Goal: Transaction & Acquisition: Purchase product/service

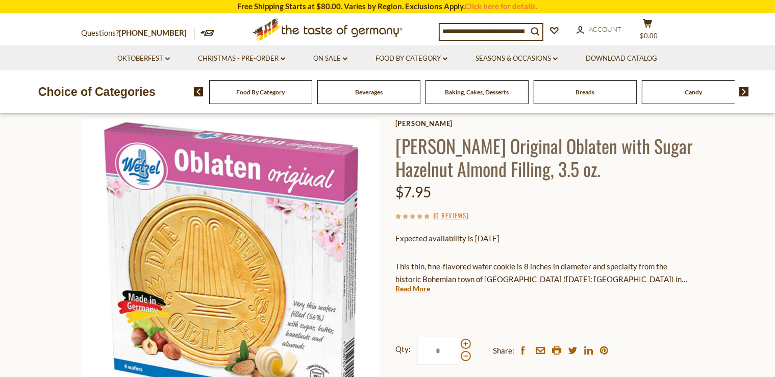
scroll to position [108, 0]
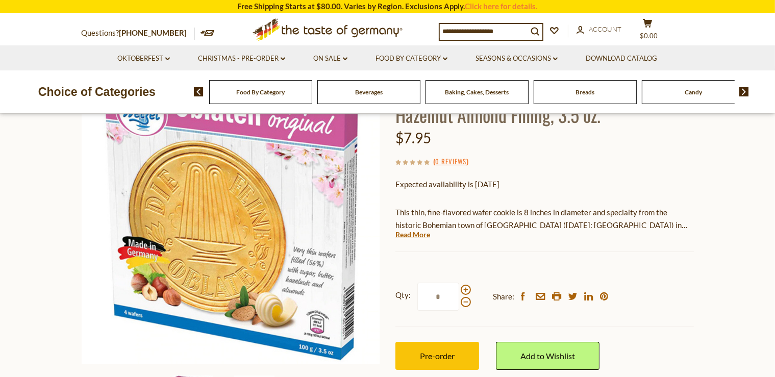
drag, startPoint x: 476, startPoint y: 189, endPoint x: 541, endPoint y: 183, distance: 65.5
click at [541, 183] on p "Expected availability is [DATE]" at bounding box center [544, 184] width 298 height 13
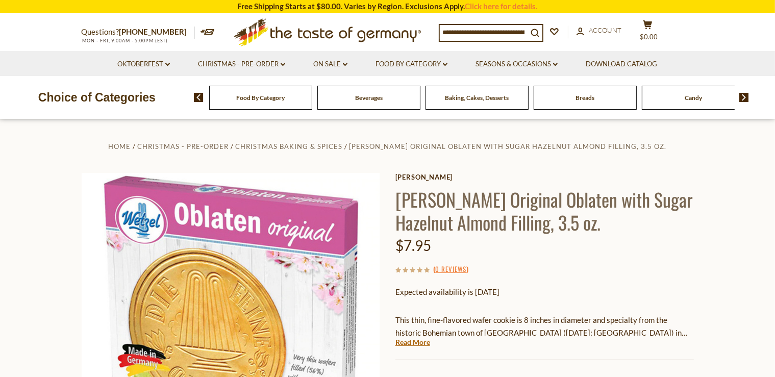
scroll to position [54, 0]
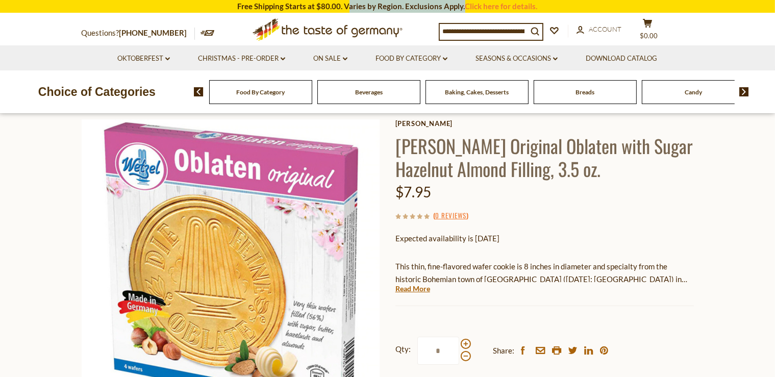
drag, startPoint x: 347, startPoint y: 7, endPoint x: 462, endPoint y: 7, distance: 115.7
click at [462, 7] on section "Free Shipping Starts at $80.00. Varies by Region. Exclusions Apply. Click here …" at bounding box center [387, 6] width 775 height 13
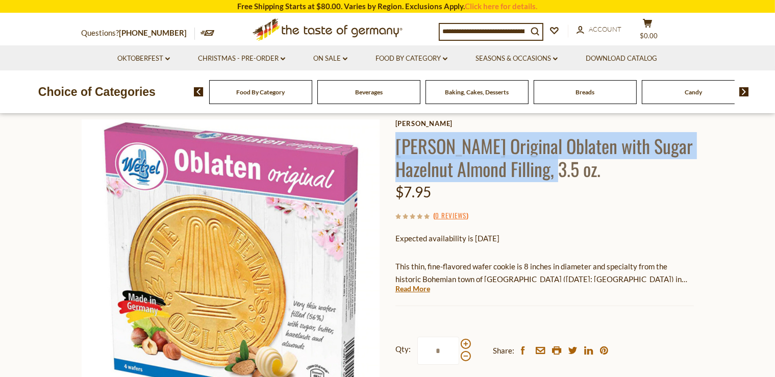
drag, startPoint x: 545, startPoint y: 172, endPoint x: 398, endPoint y: 146, distance: 148.5
click at [398, 146] on h1 "[PERSON_NAME] Original Oblaten with Sugar Hazelnut Almond Filling, 3.5 oz." at bounding box center [544, 157] width 298 height 46
click at [523, 165] on h1 "[PERSON_NAME] Original Oblaten with Sugar Hazelnut Almond Filling, 3.5 oz." at bounding box center [544, 157] width 298 height 46
drag, startPoint x: 399, startPoint y: 147, endPoint x: 541, endPoint y: 169, distance: 143.9
click at [541, 169] on h1 "[PERSON_NAME] Original Oblaten with Sugar Hazelnut Almond Filling, 3.5 oz." at bounding box center [544, 157] width 298 height 46
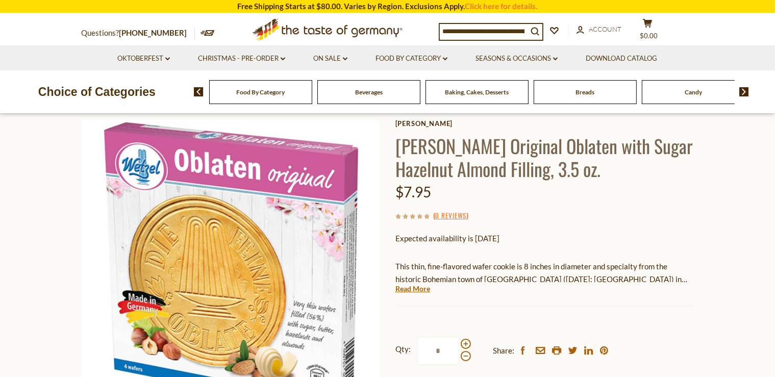
click at [555, 178] on h1 "[PERSON_NAME] Original Oblaten with Sugar Hazelnut Almond Filling, 3.5 oz." at bounding box center [544, 157] width 298 height 46
click at [553, 168] on h1 "[PERSON_NAME] Original Oblaten with Sugar Hazelnut Almond Filling, 3.5 oz." at bounding box center [544, 157] width 298 height 46
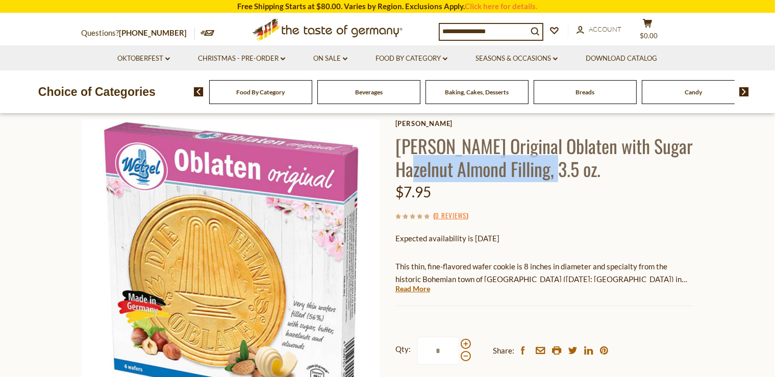
drag, startPoint x: 553, startPoint y: 168, endPoint x: 407, endPoint y: 156, distance: 145.8
click at [407, 156] on h1 "[PERSON_NAME] Original Oblaten with Sugar Hazelnut Almond Filling, 3.5 oz." at bounding box center [544, 157] width 298 height 46
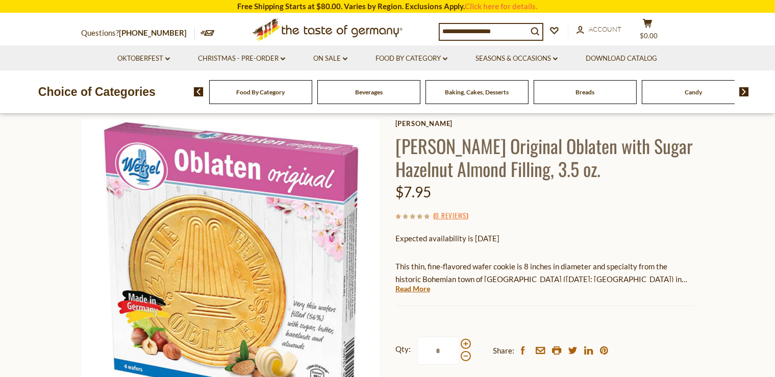
click at [406, 153] on h1 "[PERSON_NAME] Original Oblaten with Sugar Hazelnut Almond Filling, 3.5 oz." at bounding box center [544, 157] width 298 height 46
click at [455, 214] on link "0 Reviews" at bounding box center [450, 215] width 31 height 11
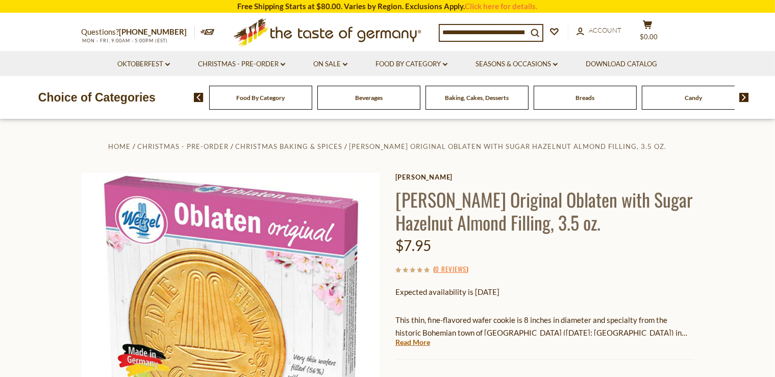
scroll to position [269, 0]
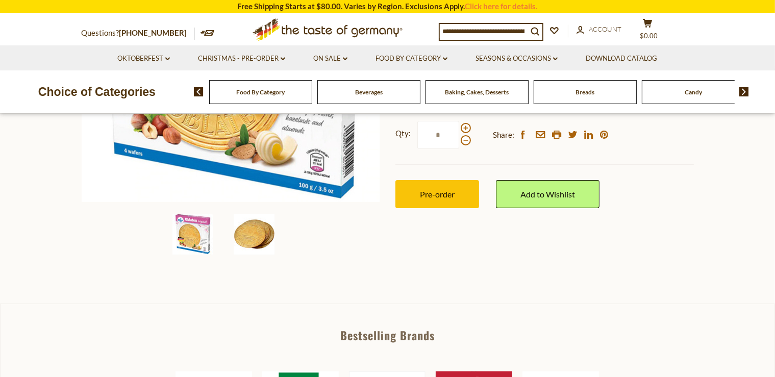
click at [248, 242] on img at bounding box center [254, 234] width 41 height 41
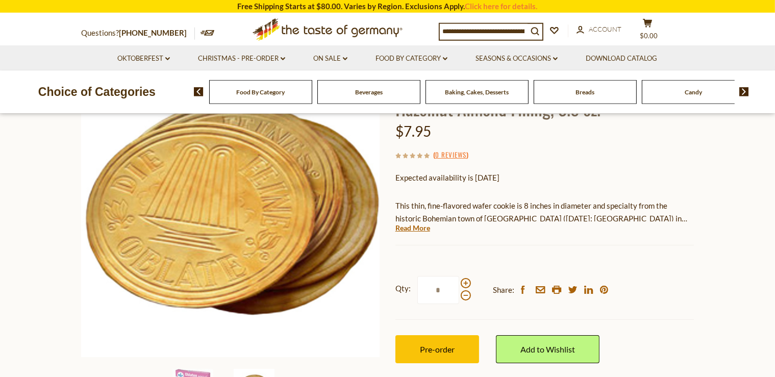
scroll to position [161, 0]
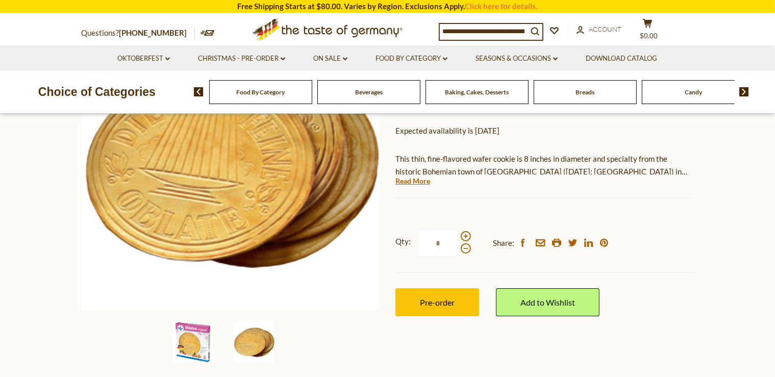
click at [195, 326] on img at bounding box center [192, 342] width 41 height 41
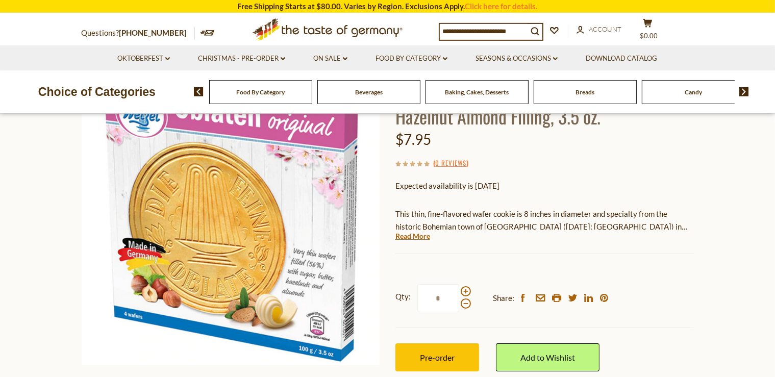
scroll to position [108, 0]
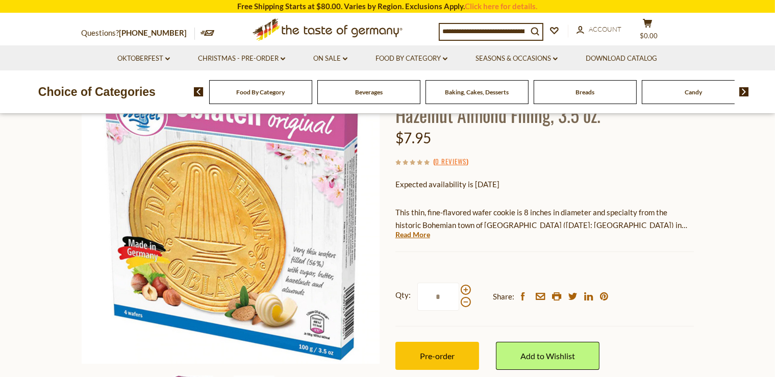
click at [614, 168] on div "[PERSON_NAME] Original Oblaten with Sugar Hazelnut Almond Filling, 3.5 oz. $7.9…" at bounding box center [544, 228] width 298 height 327
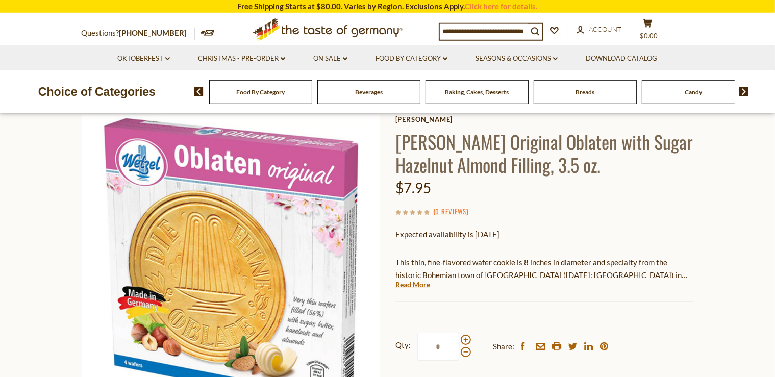
scroll to position [54, 0]
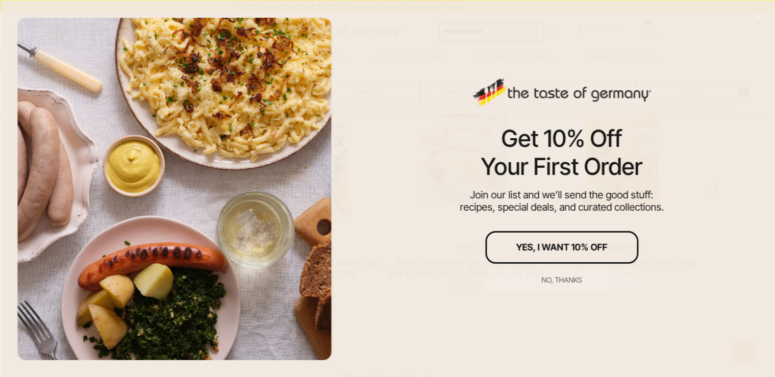
scroll to position [861, 0]
click at [758, 19] on icon "Close" at bounding box center [758, 16] width 9 height 9
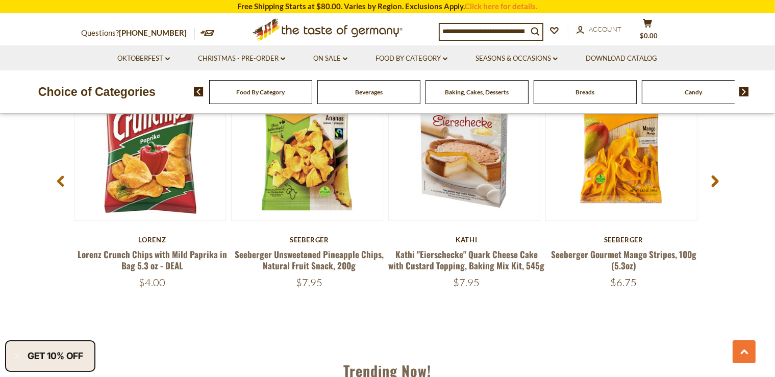
scroll to position [1077, 0]
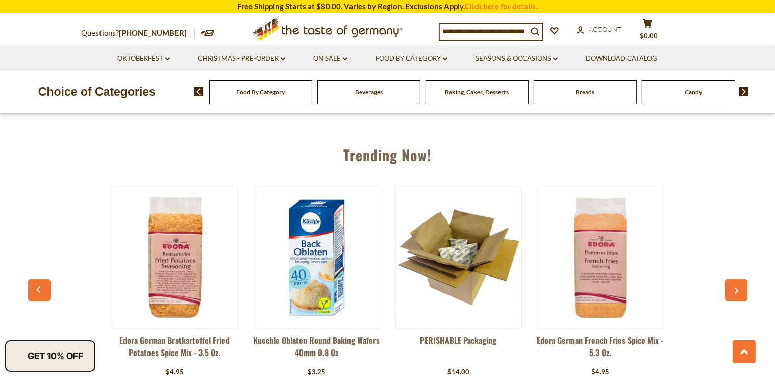
click at [73, 191] on div "Edora German Bratkartoffel Fried Potatoes Spice Mix - 3.5 oz. $4.95 View Produc…" at bounding box center [387, 299] width 709 height 252
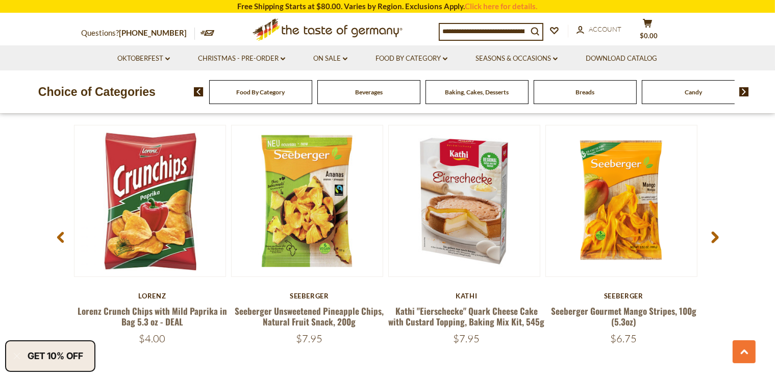
scroll to position [812, 0]
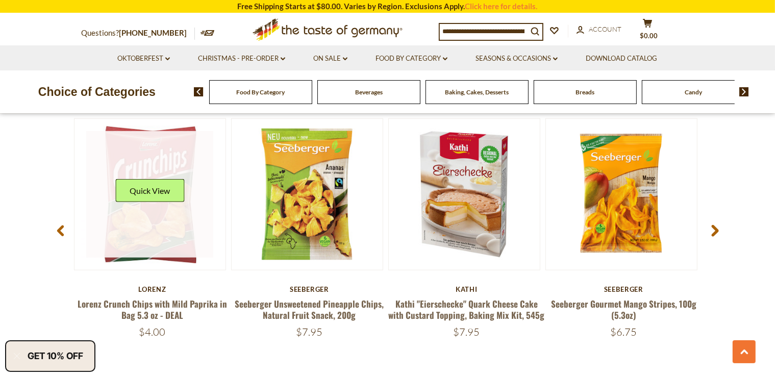
click at [142, 211] on link at bounding box center [149, 194] width 127 height 127
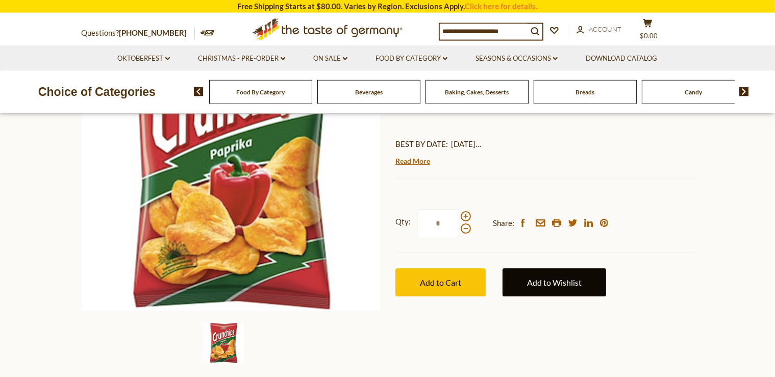
scroll to position [108, 0]
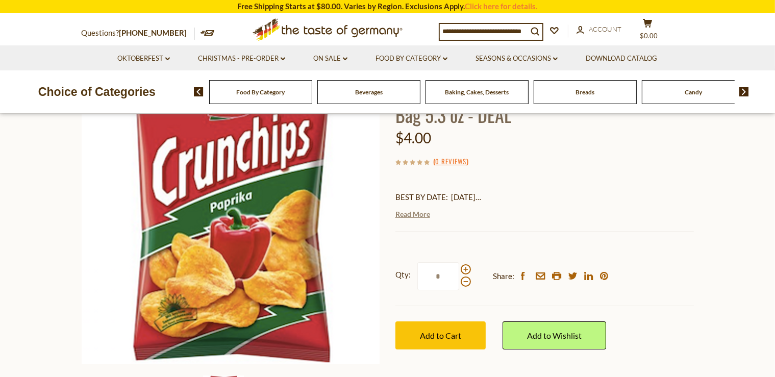
click at [419, 214] on link "Read More" at bounding box center [412, 214] width 35 height 10
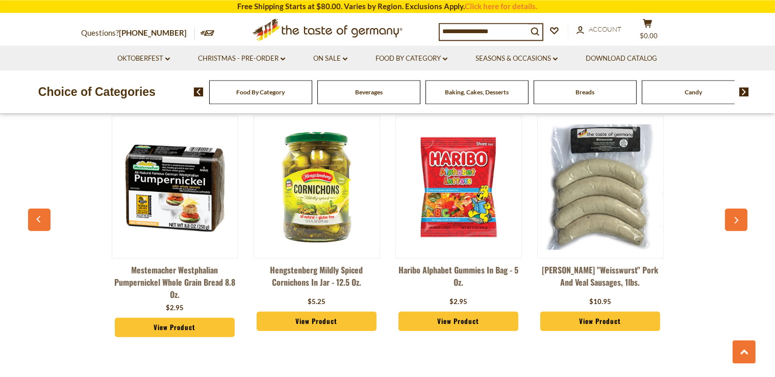
scroll to position [754, 0]
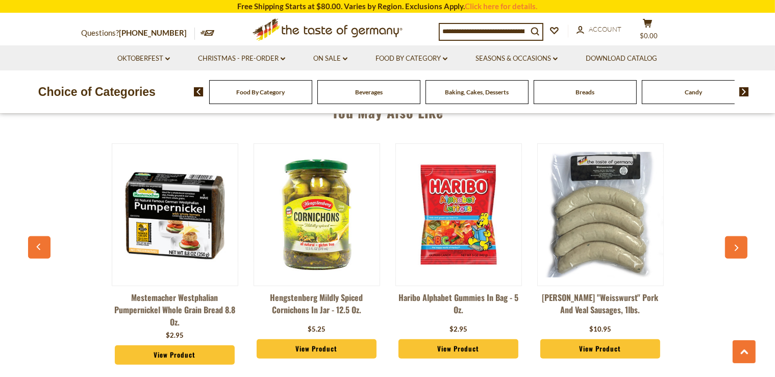
click at [166, 214] on img at bounding box center [174, 214] width 125 height 125
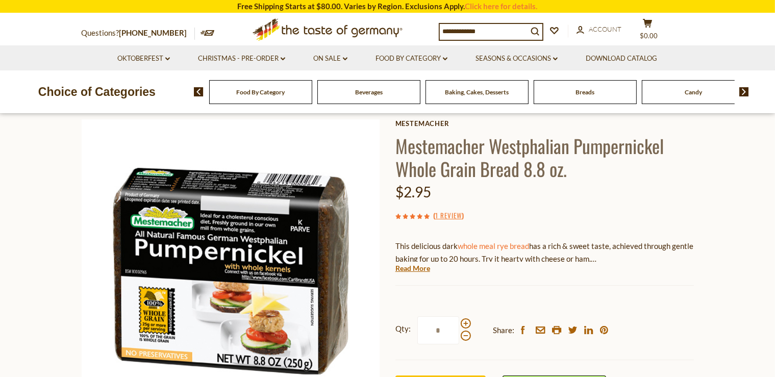
scroll to position [96, 0]
